Goal: Task Accomplishment & Management: Manage account settings

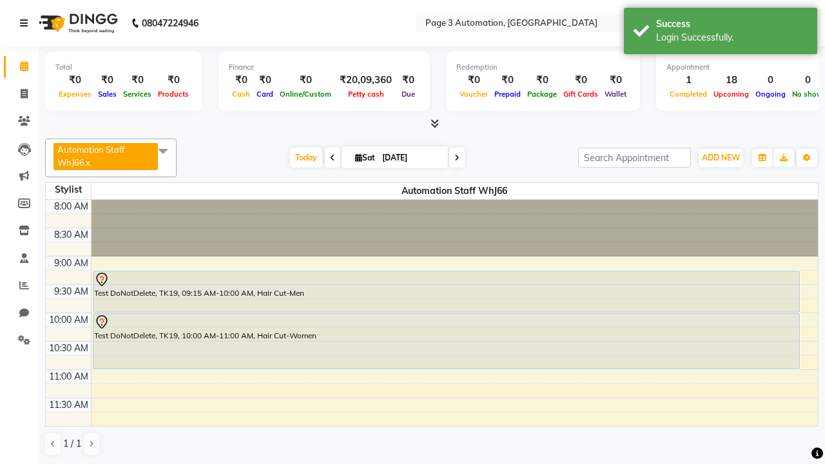
click at [26, 23] on icon at bounding box center [24, 23] width 8 height 9
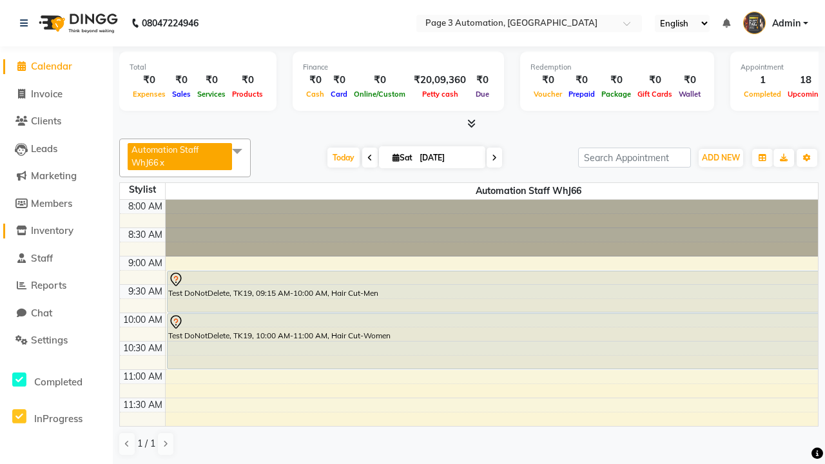
click at [56, 231] on span "Inventory" at bounding box center [52, 230] width 43 height 12
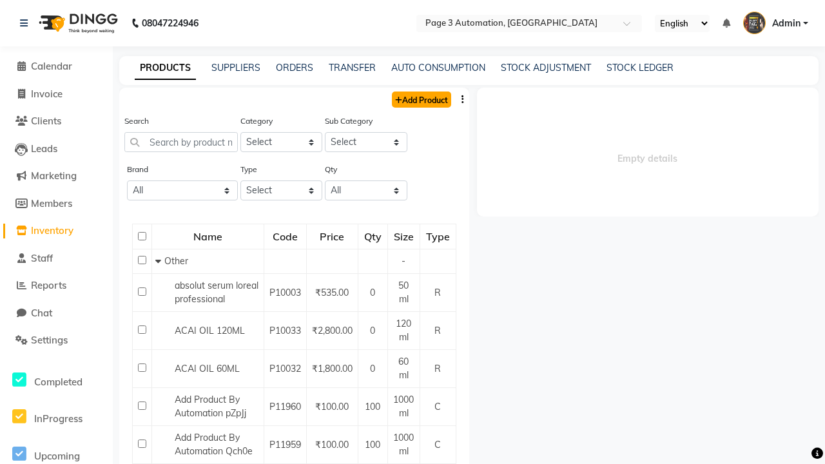
click at [420, 99] on link "Add Product" at bounding box center [421, 100] width 59 height 16
select select "true"
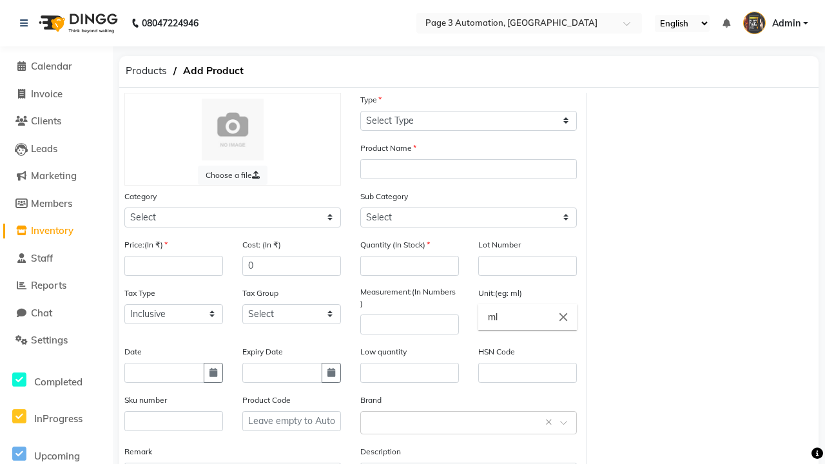
select select "C"
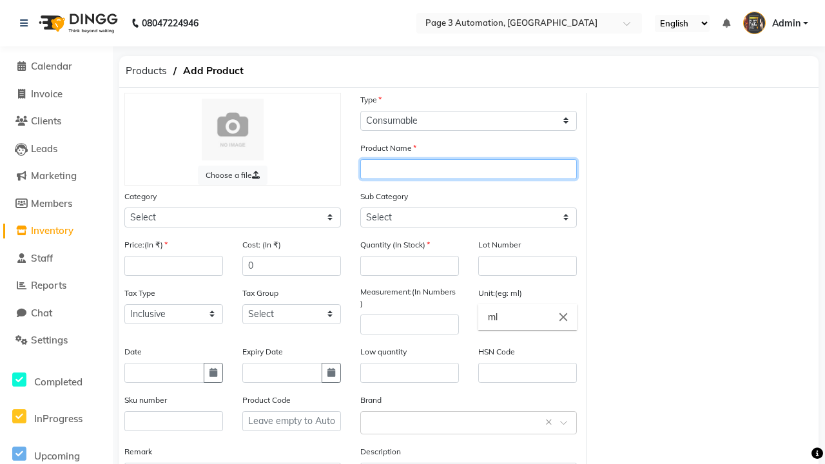
type input "Automation Product JTMKf"
select select "41401000"
type input "Automation Product JTMKf"
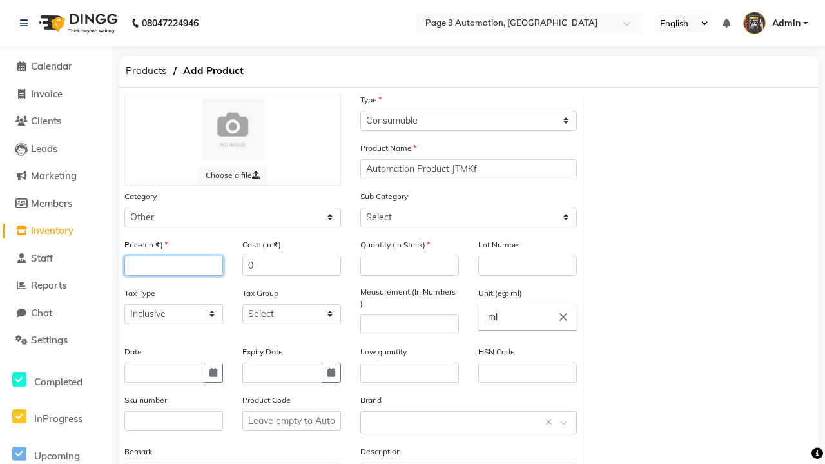
type input "100"
select select "41401002"
type input "100"
type input "150"
type input "100"
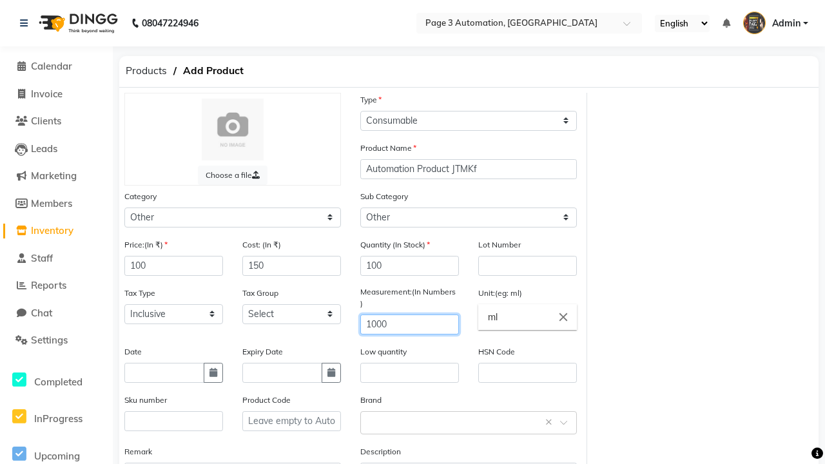
type input "1000"
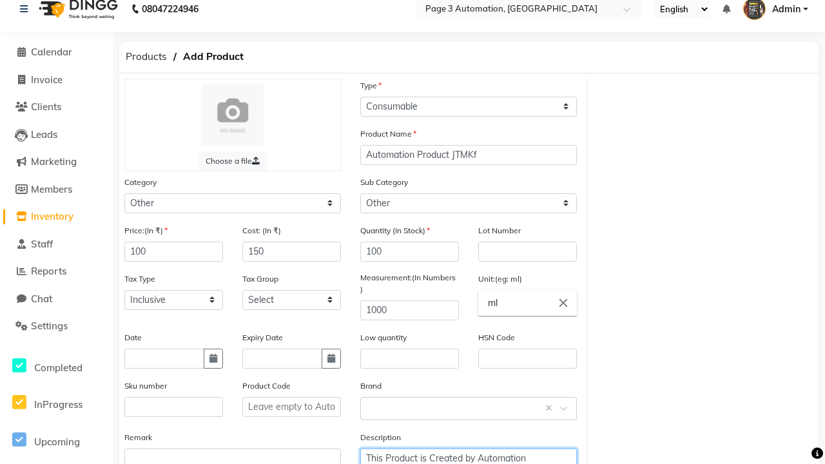
type textarea "This Product is Created by Automation"
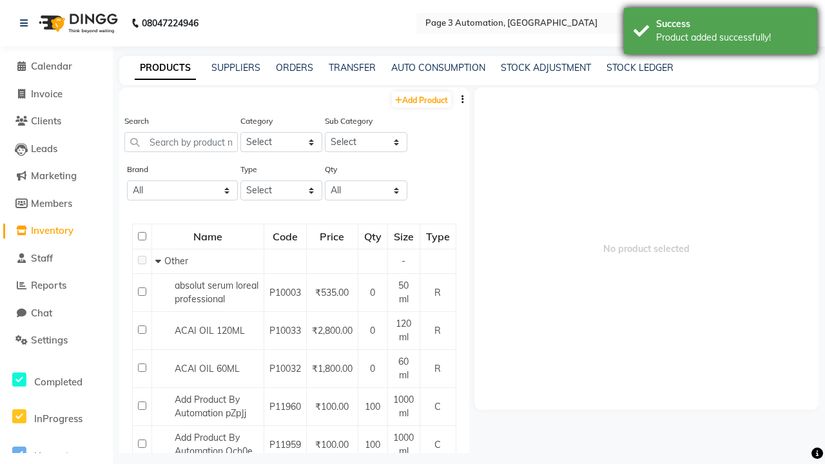
click at [721, 33] on div "Product added successfully!" at bounding box center [731, 38] width 151 height 14
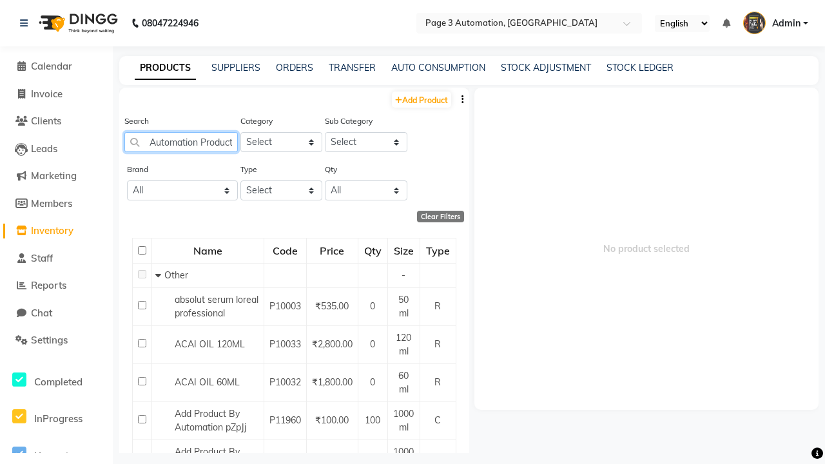
type input "Automation Product JTMKf"
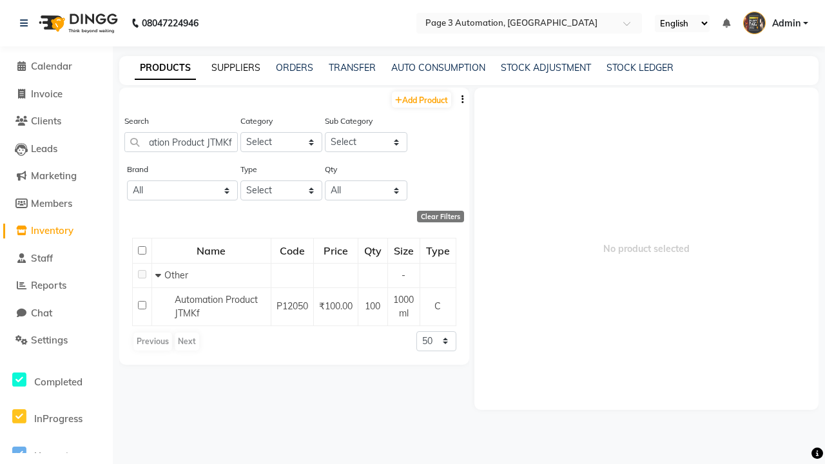
click at [236, 68] on link "SUPPLIERS" at bounding box center [235, 68] width 49 height 12
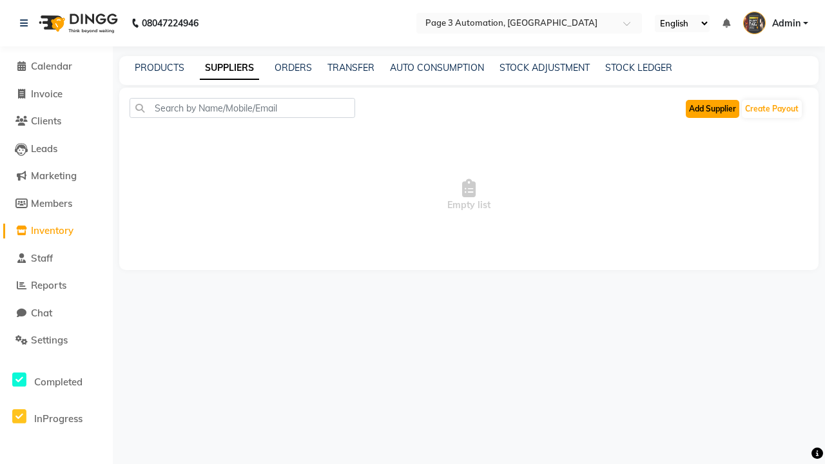
click at [712, 108] on button "Add Supplier" at bounding box center [712, 109] width 53 height 18
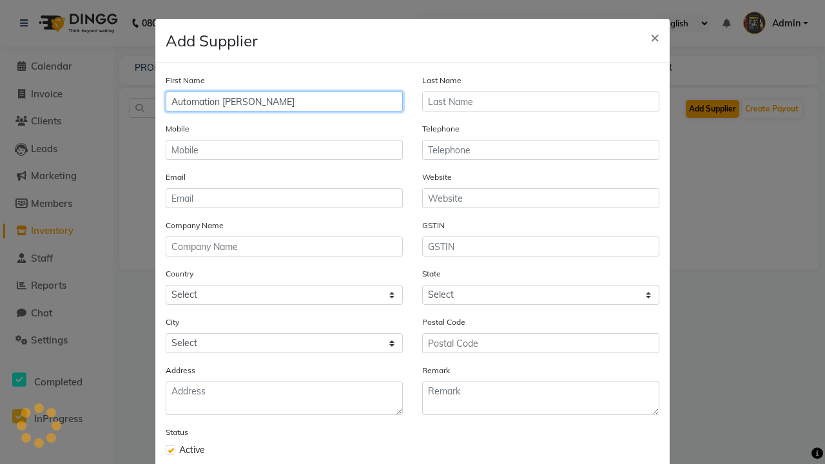
type input "Automation [PERSON_NAME]"
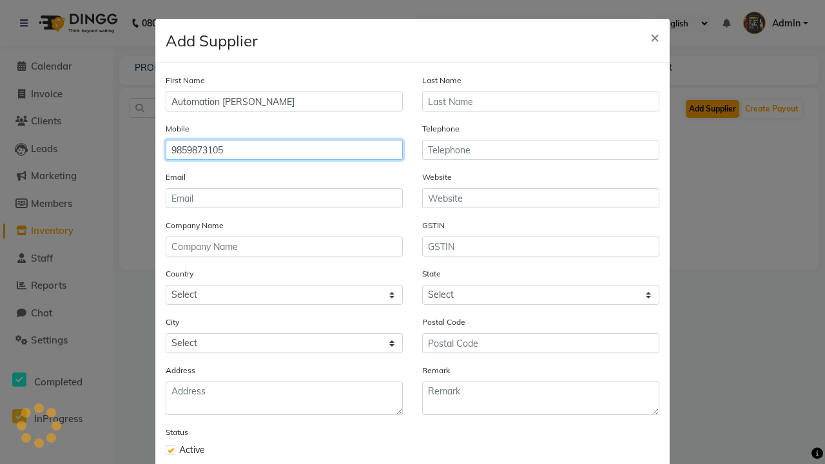
type input "9859873105"
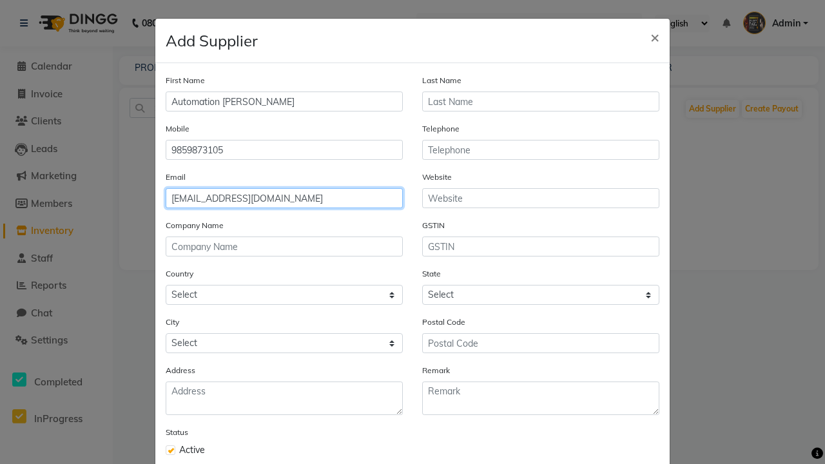
type input "[EMAIL_ADDRESS][DOMAIN_NAME]"
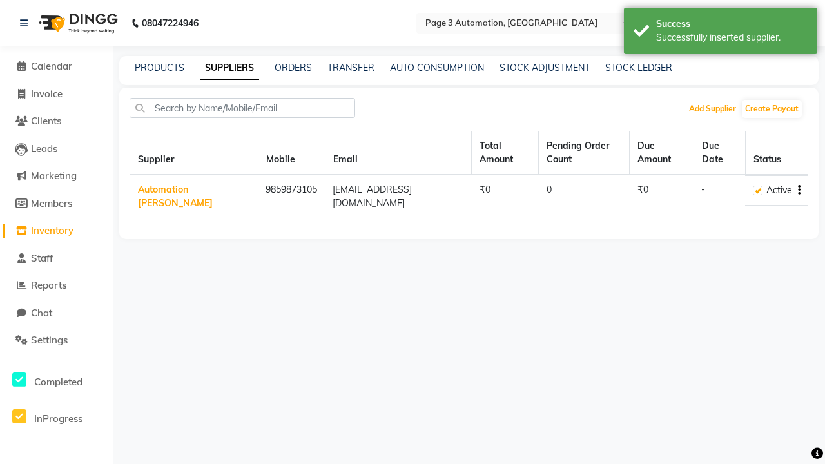
scroll to position [73, 0]
click at [721, 33] on div "Successfully inserted supplier." at bounding box center [731, 38] width 151 height 14
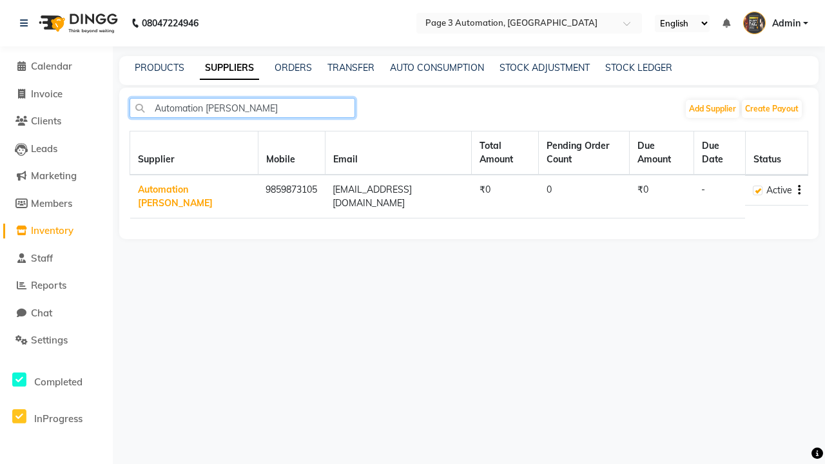
type input "Automation [PERSON_NAME]"
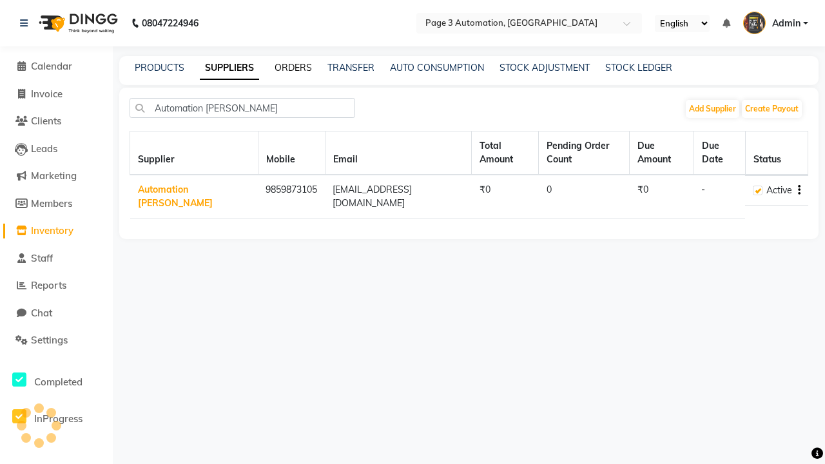
click at [293, 68] on link "ORDERS" at bounding box center [293, 68] width 37 height 12
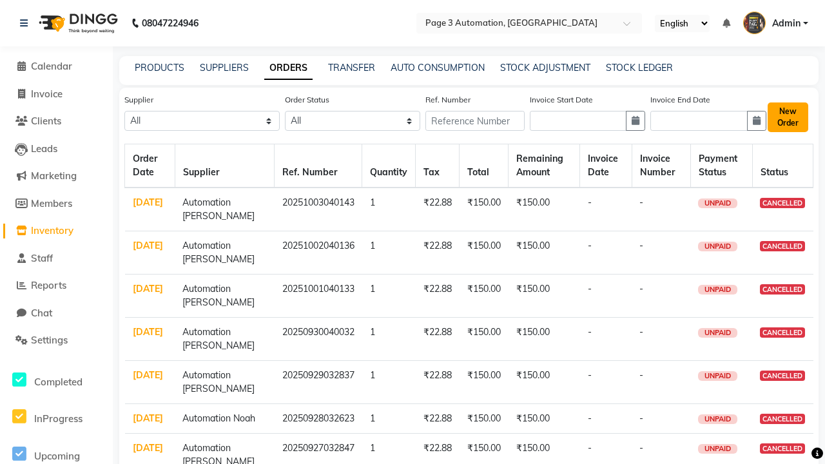
click at [787, 117] on button "New Order" at bounding box center [788, 117] width 41 height 30
select select "true"
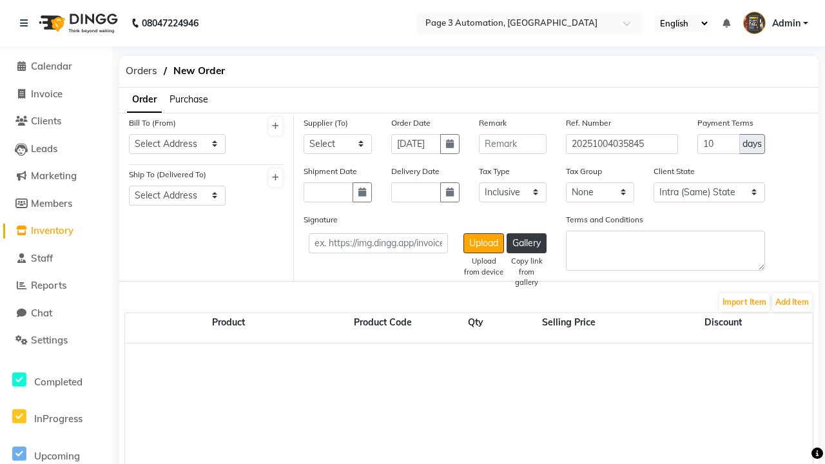
select select "3529"
select select "1325"
select select "1326"
select select "6075"
click at [792, 302] on button "Add Item" at bounding box center [792, 302] width 40 height 18
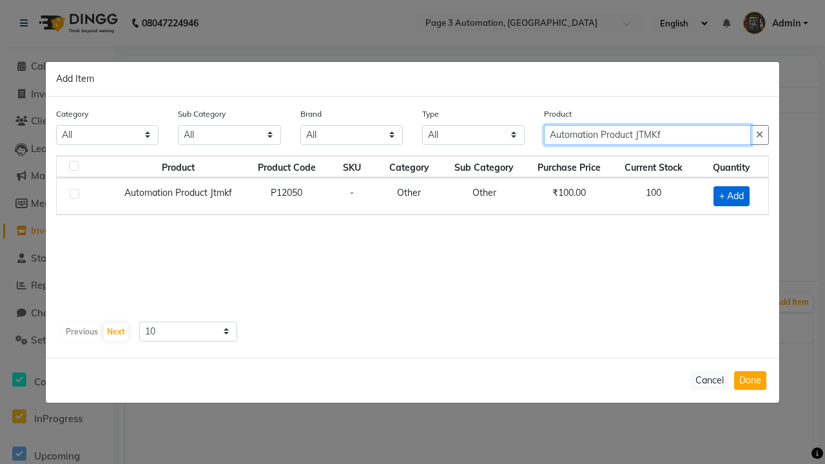
type input "Automation Product JTMKf"
click at [731, 196] on span "+ Add" at bounding box center [731, 196] width 36 height 20
checkbox input "true"
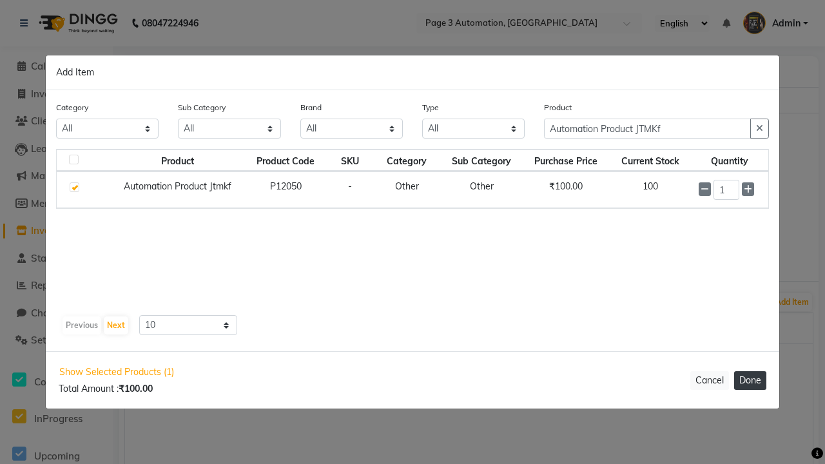
click at [750, 380] on button "Done" at bounding box center [750, 380] width 32 height 19
select select "3529"
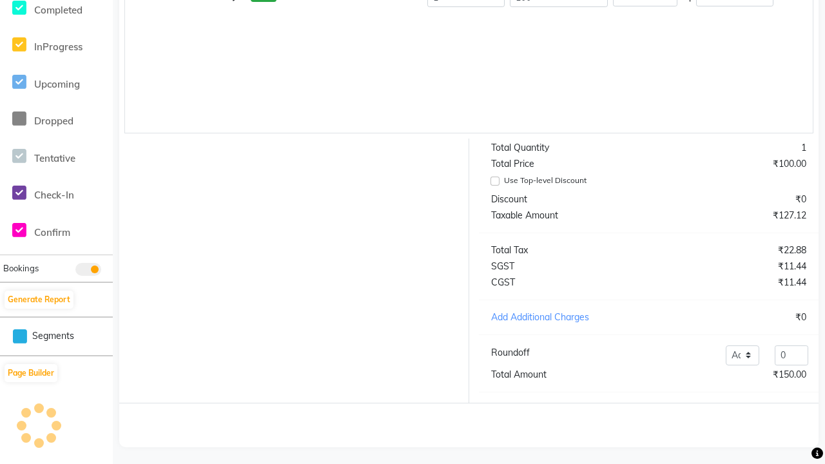
scroll to position [345, 0]
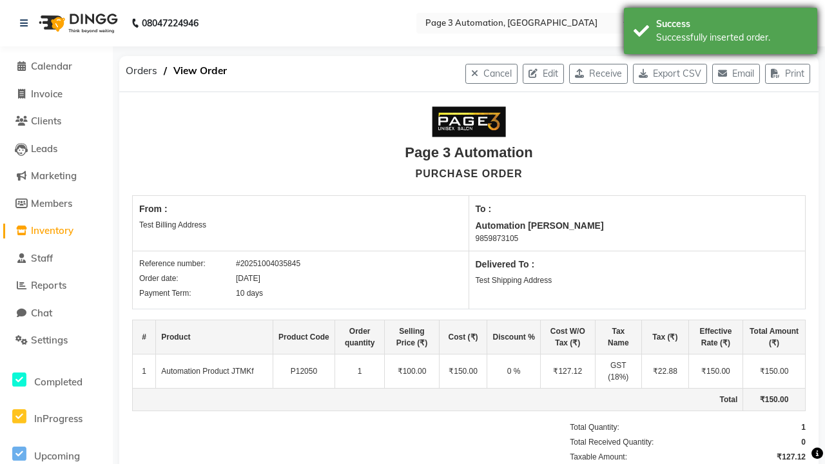
click at [721, 33] on div "Successfully inserted order." at bounding box center [731, 38] width 151 height 14
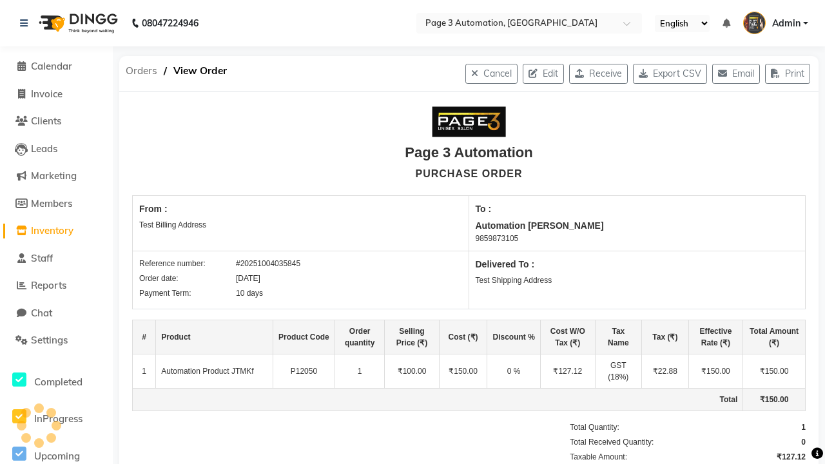
click at [141, 71] on span "Orders" at bounding box center [141, 70] width 44 height 23
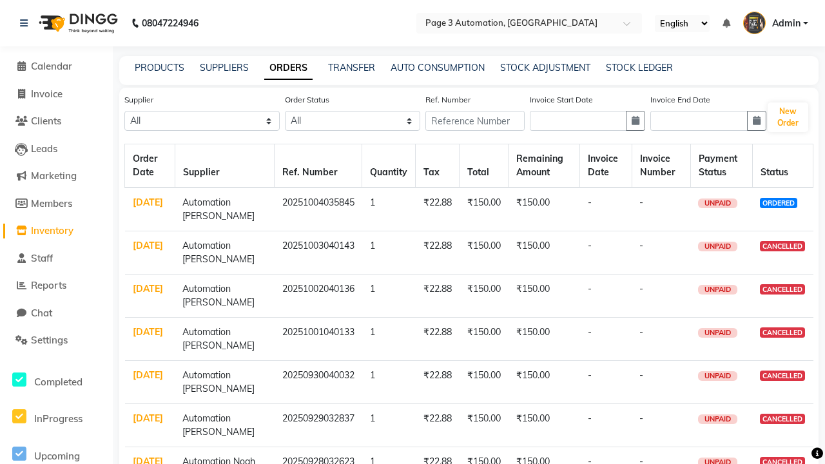
select select "6075"
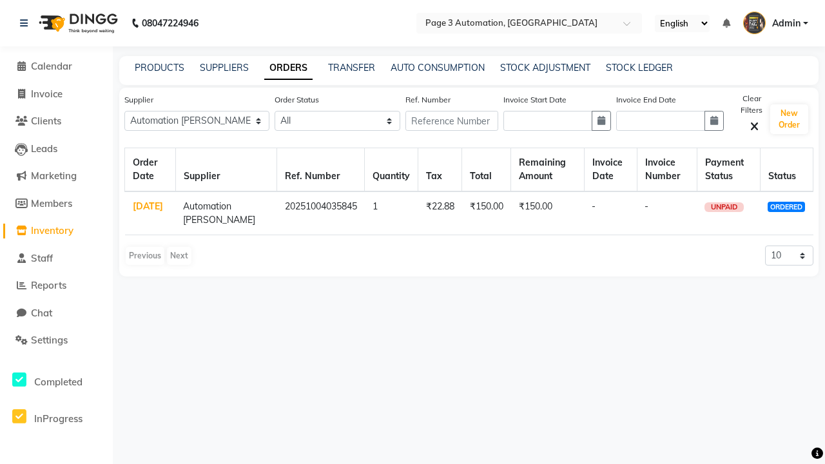
click at [288, 68] on link "ORDERS" at bounding box center [288, 68] width 48 height 23
click at [148, 206] on link "[DATE]" at bounding box center [148, 206] width 30 height 12
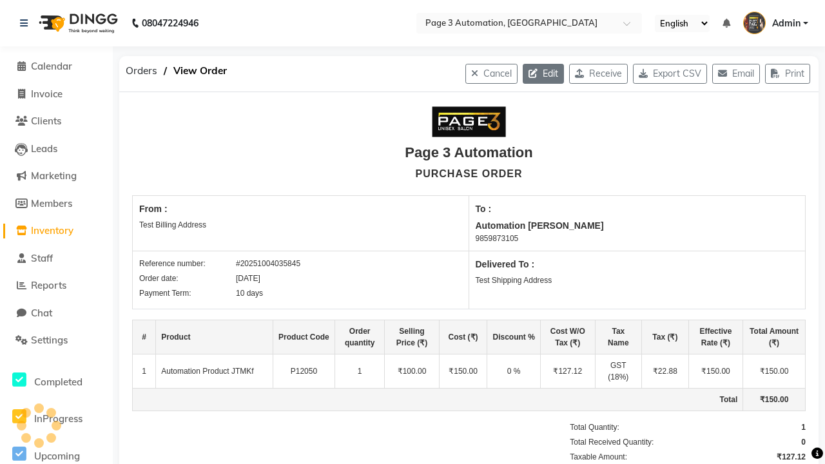
click at [528, 73] on icon "button" at bounding box center [535, 73] width 14 height 9
select select "1325"
select select "1326"
select select "6075"
select select "true"
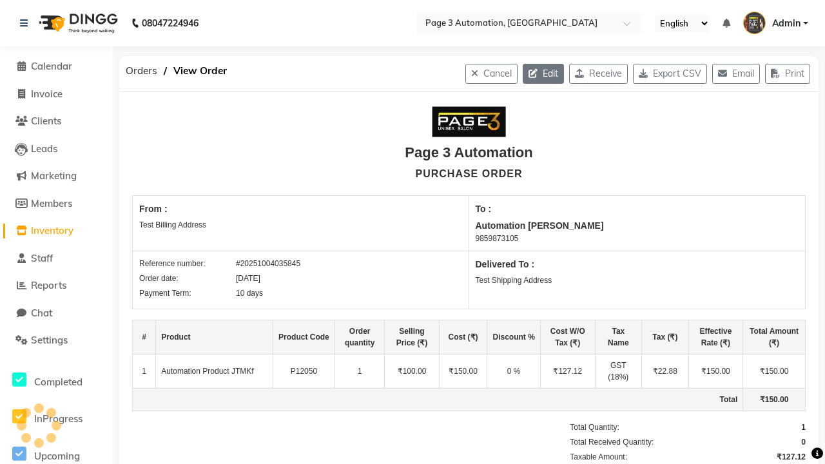
select select "3529"
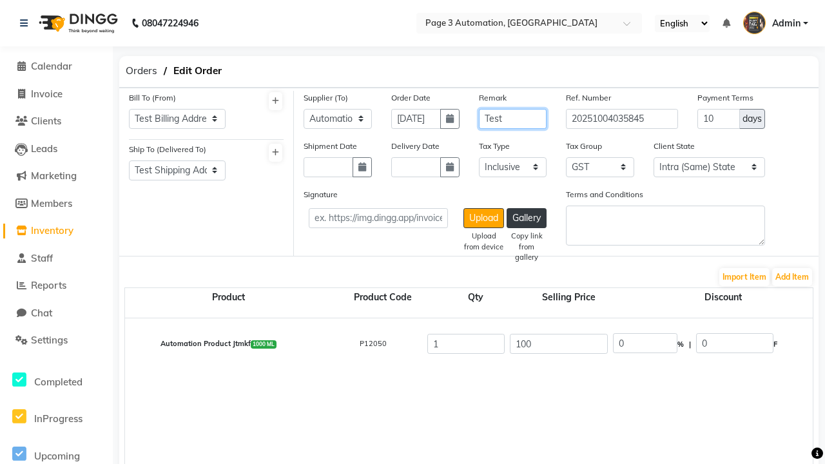
type input "Test"
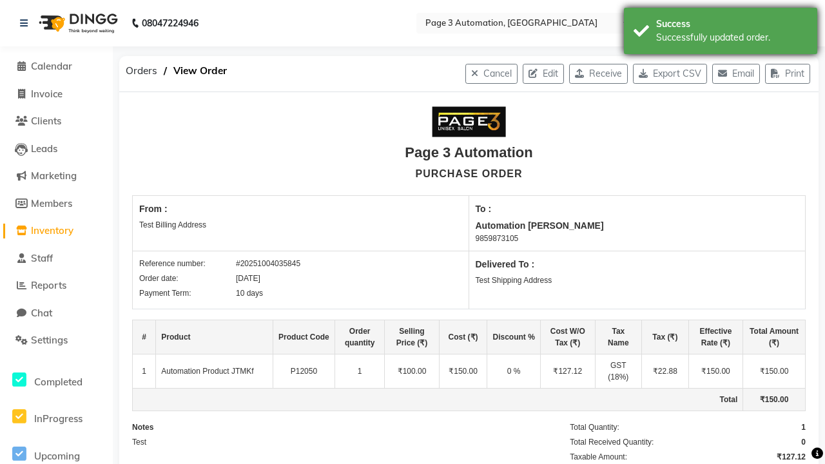
click at [721, 33] on div "Successfully updated order." at bounding box center [731, 38] width 151 height 14
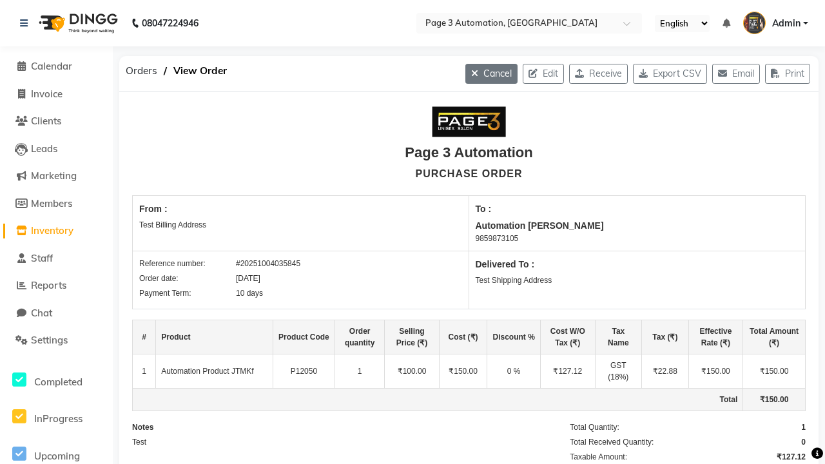
click at [477, 73] on button "Cancel" at bounding box center [491, 74] width 52 height 20
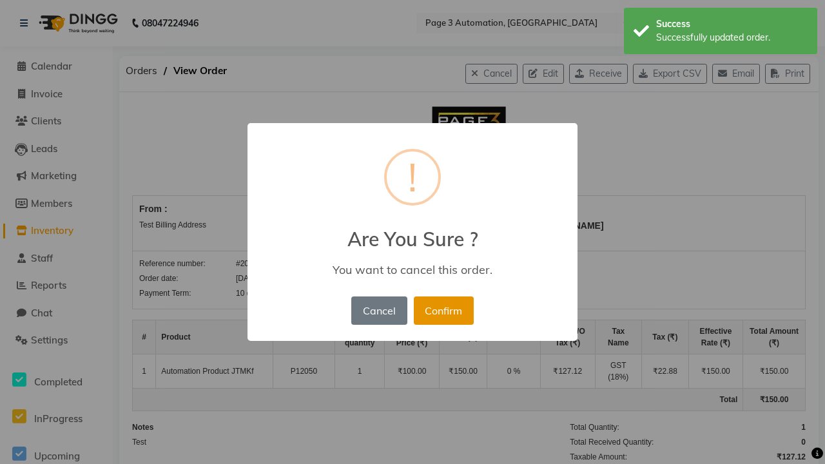
click at [434, 296] on button "Confirm" at bounding box center [444, 310] width 60 height 28
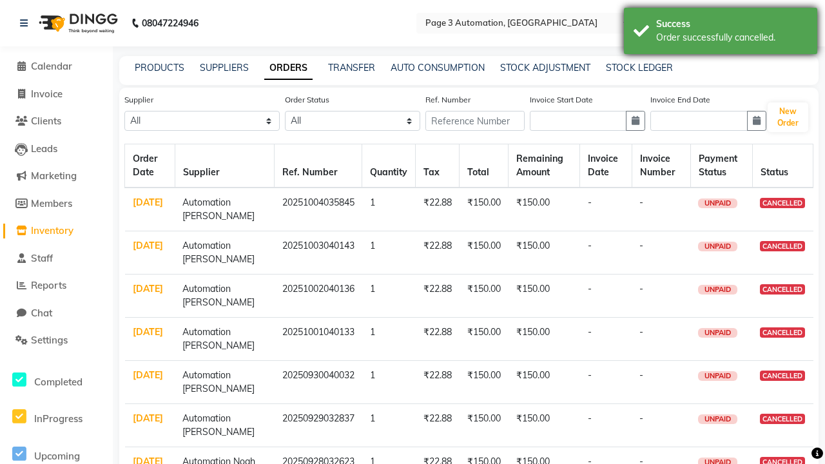
click at [721, 33] on div "Order successfully cancelled." at bounding box center [731, 38] width 151 height 14
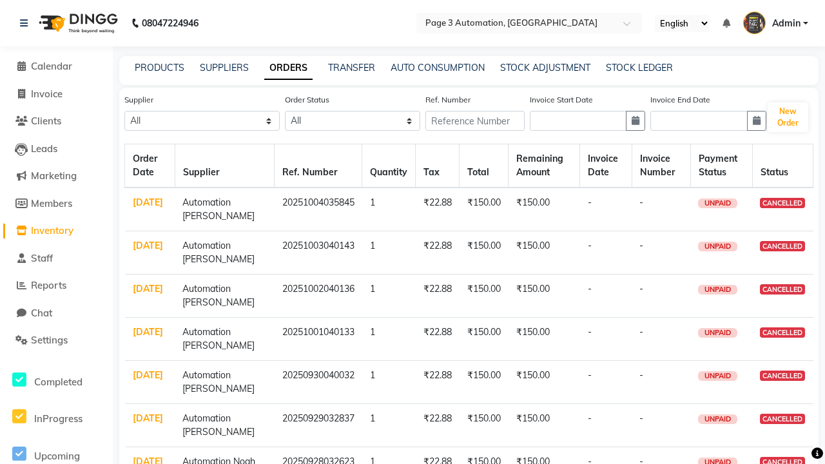
select select "6075"
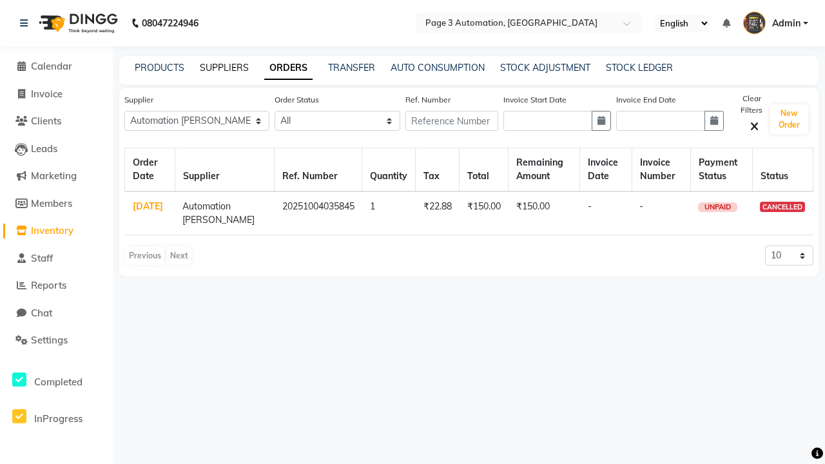
click at [224, 68] on link "SUPPLIERS" at bounding box center [224, 68] width 49 height 12
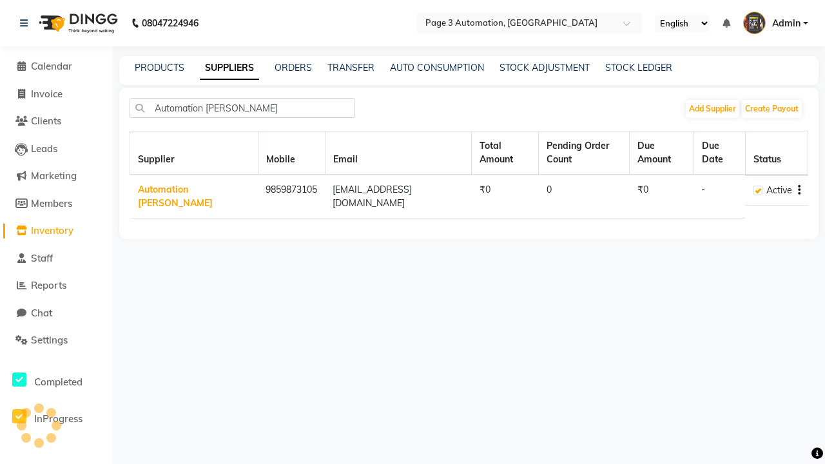
type input "Automation [PERSON_NAME]"
click at [799, 190] on icon "button" at bounding box center [799, 190] width 3 height 1
click at [746, 169] on div "Delete" at bounding box center [746, 169] width 66 height 16
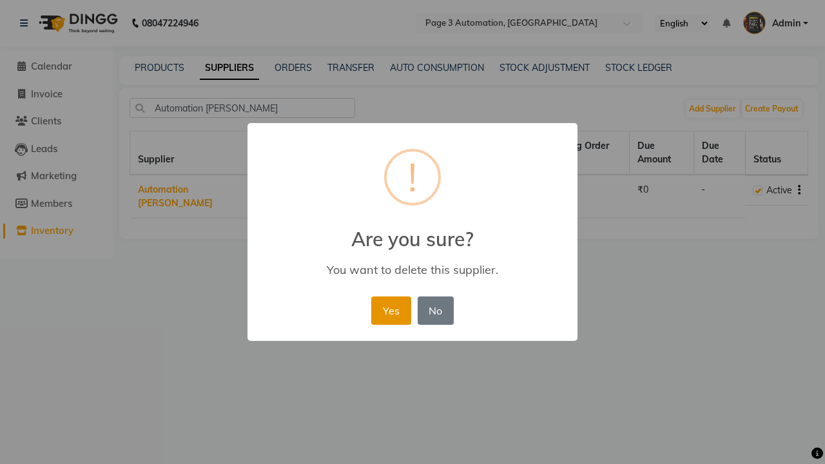
click at [391, 310] on button "Yes" at bounding box center [390, 310] width 39 height 28
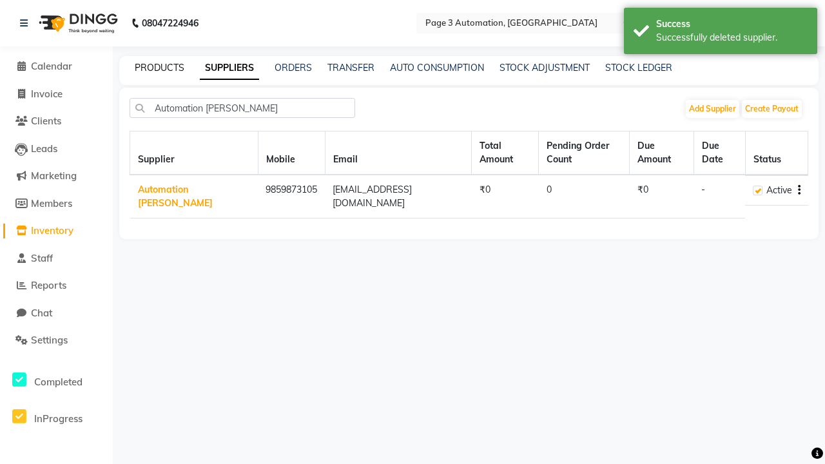
click at [721, 33] on div "Successfully deleted supplier." at bounding box center [731, 38] width 151 height 14
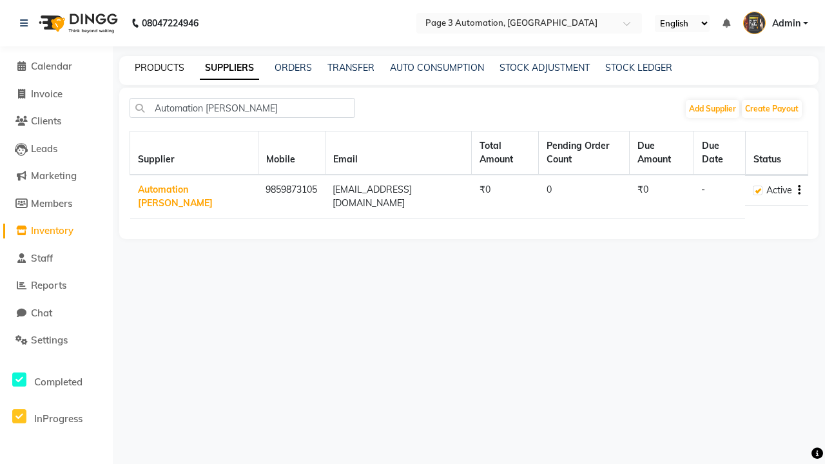
click at [159, 68] on link "PRODUCTS" at bounding box center [160, 68] width 50 height 12
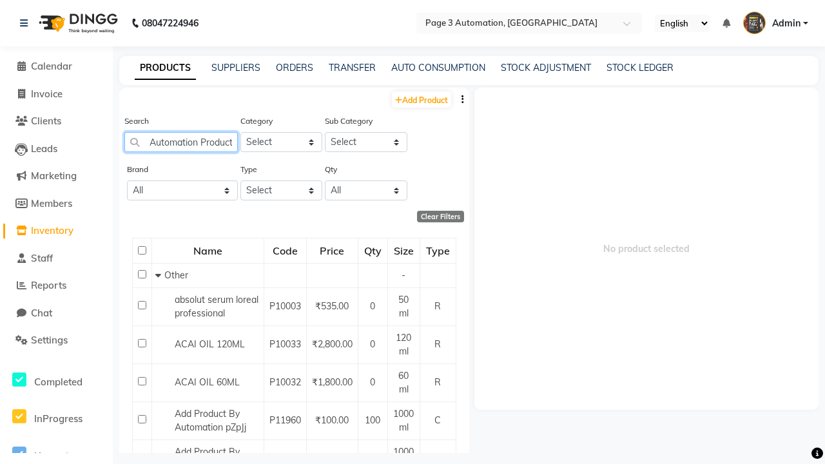
scroll to position [0, 28]
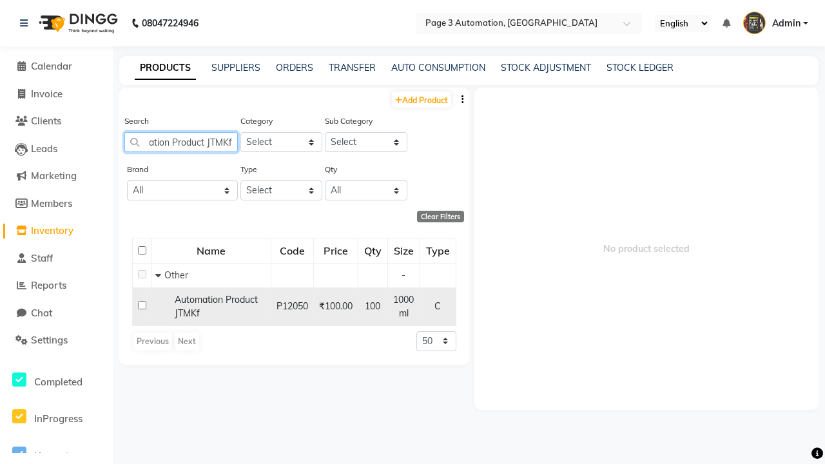
type input "Automation Product JTMKf"
click at [142, 305] on input "checkbox" at bounding box center [142, 305] width 8 height 8
checkbox input "true"
select select
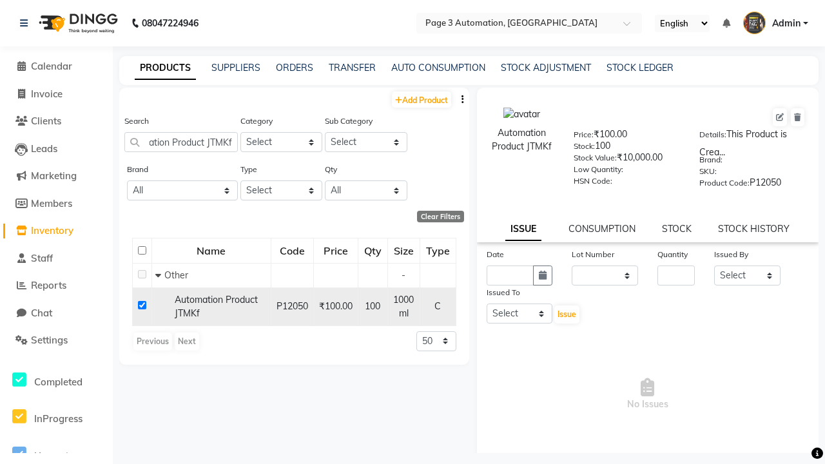
scroll to position [0, 0]
click at [797, 117] on icon at bounding box center [797, 117] width 7 height 8
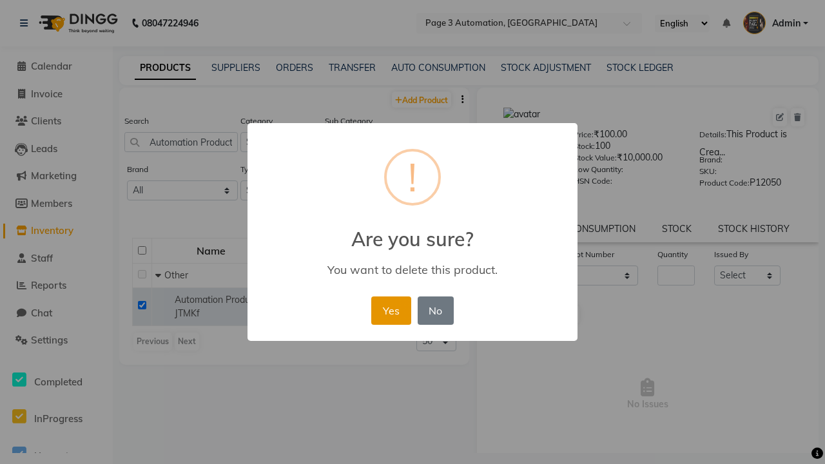
click at [391, 310] on button "Yes" at bounding box center [390, 310] width 39 height 28
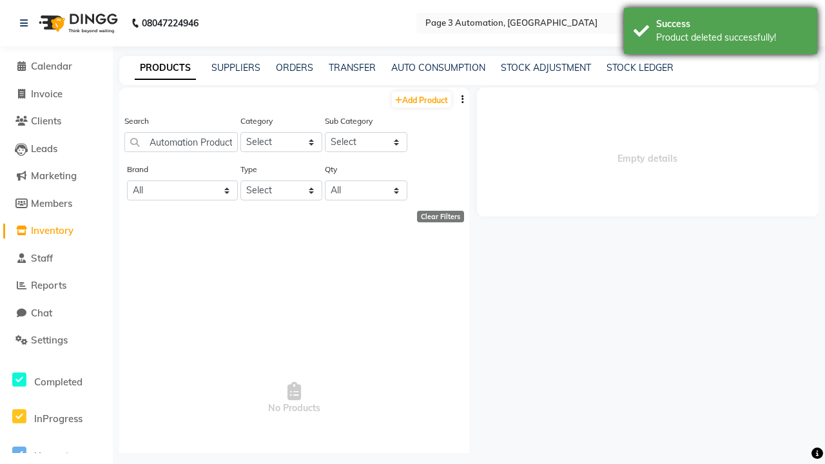
click at [721, 33] on div "Product deleted successfully!" at bounding box center [731, 38] width 151 height 14
